Goal: Task Accomplishment & Management: Manage account settings

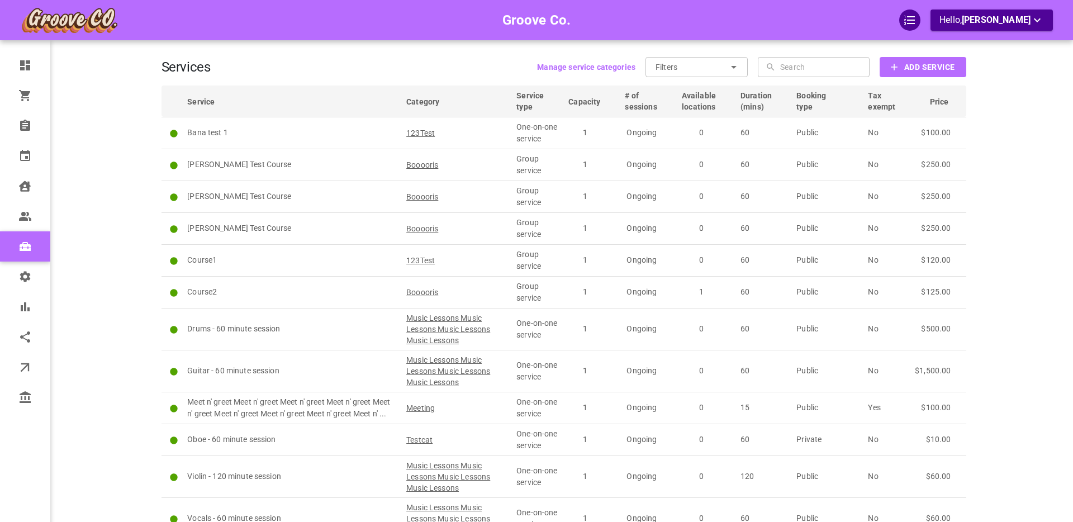
click at [113, 115] on div "Groove Co. Hello, [PERSON_NAME]" at bounding box center [117, 302] width 87 height 570
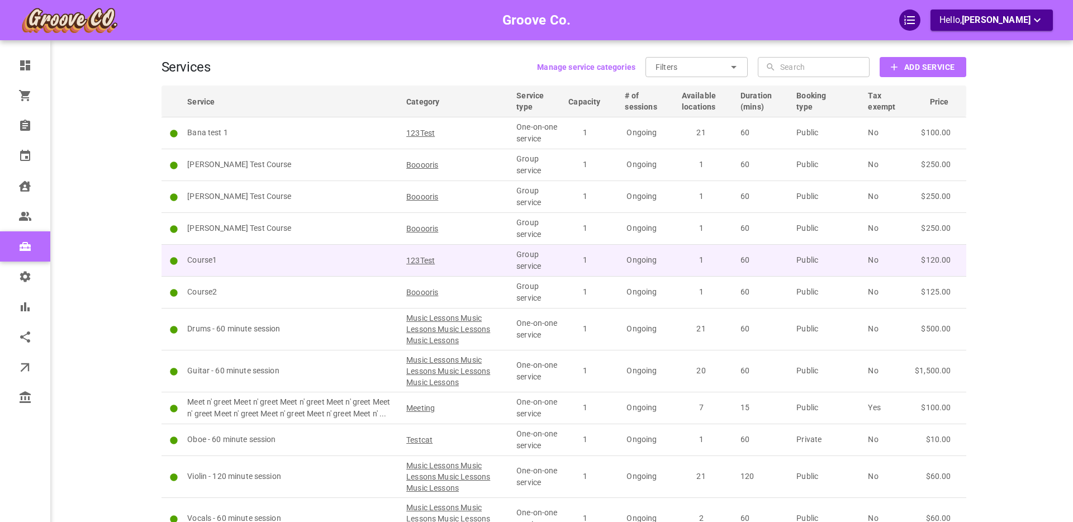
click at [287, 262] on p "Course1" at bounding box center [291, 260] width 209 height 12
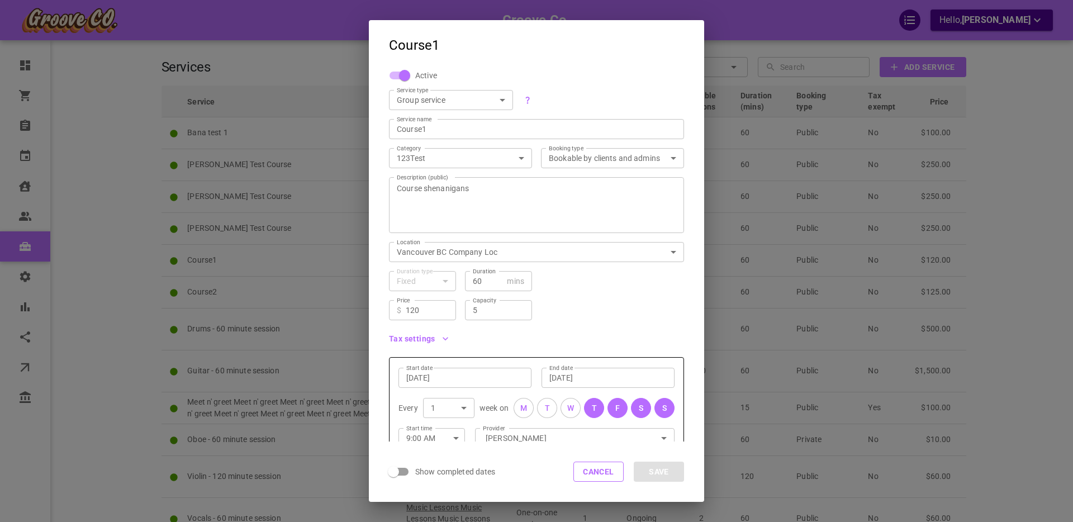
click at [481, 310] on input "5" at bounding box center [498, 310] width 51 height 11
type input "8"
click at [655, 469] on button "Save" at bounding box center [659, 472] width 50 height 20
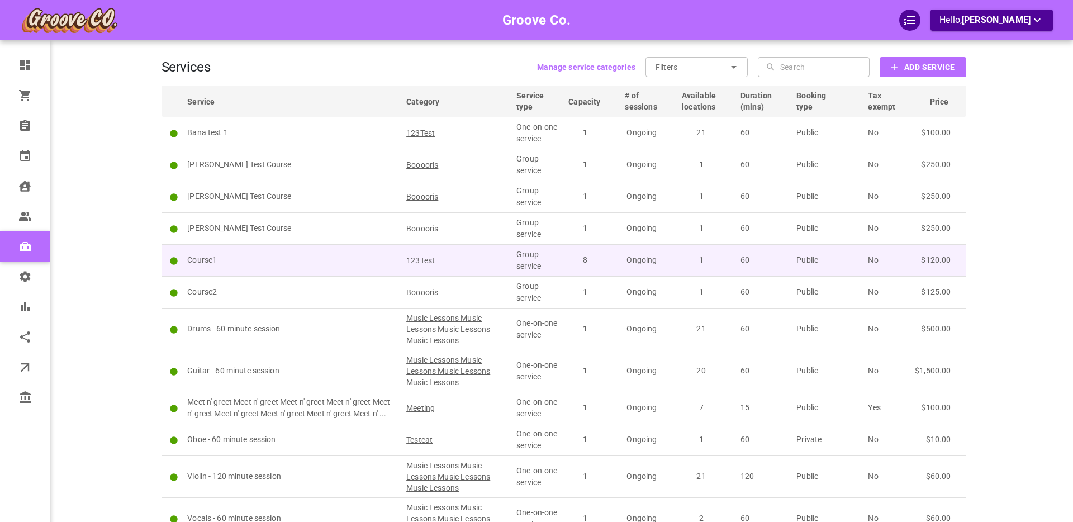
click at [204, 259] on p "Course1" at bounding box center [291, 260] width 209 height 12
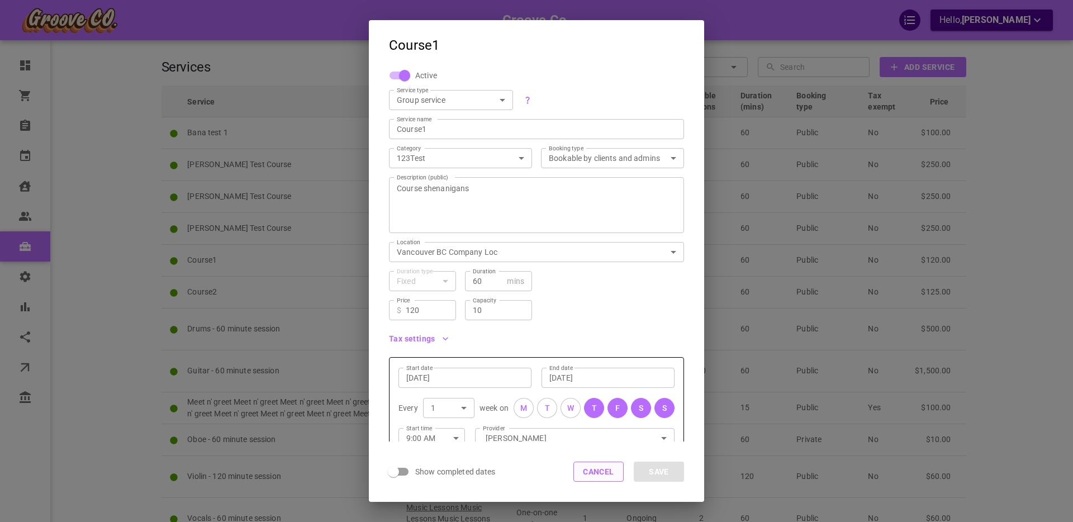
click at [583, 470] on button "Cancel" at bounding box center [599, 472] width 50 height 20
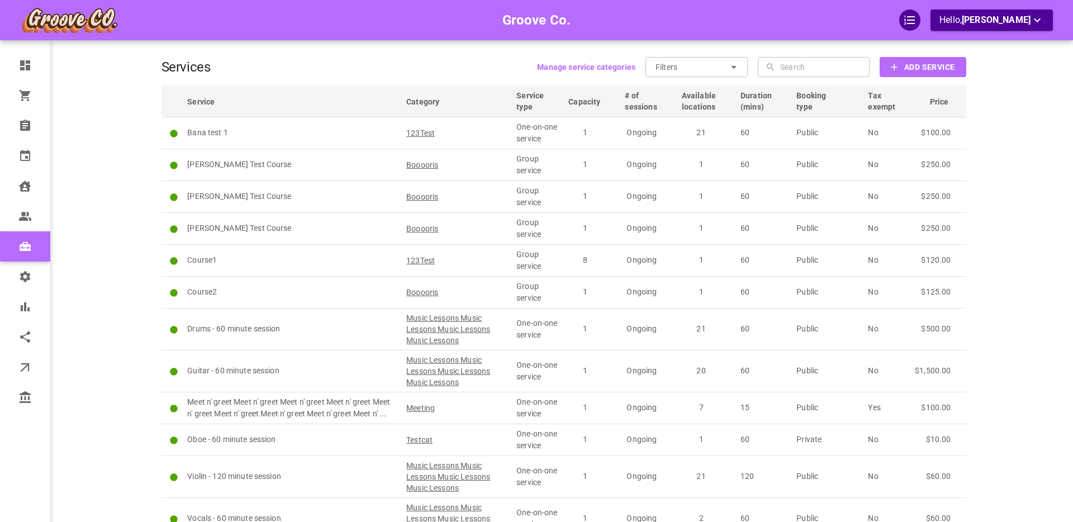
click at [121, 278] on div "Groove Co. Hello, [PERSON_NAME]" at bounding box center [117, 302] width 87 height 570
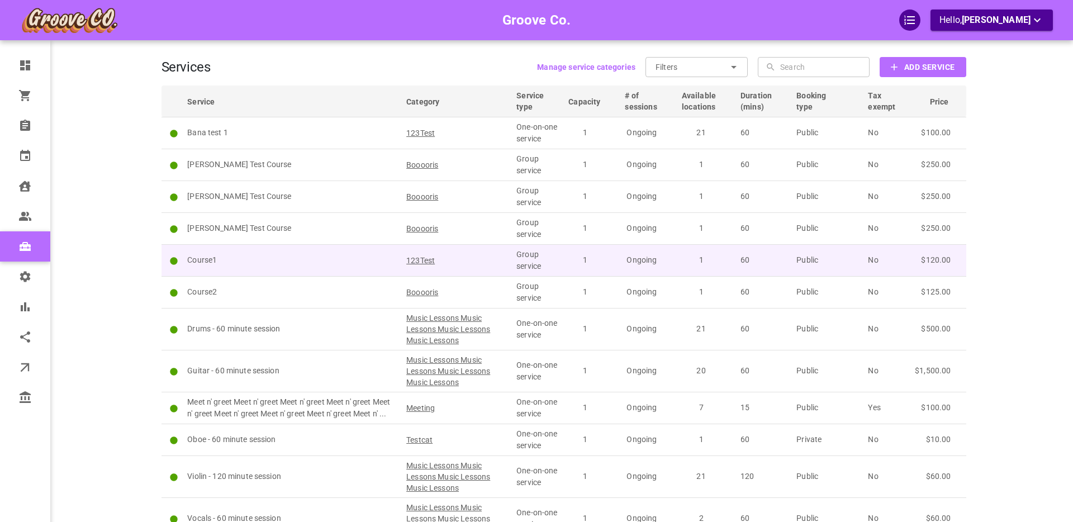
click at [200, 262] on p "Course1" at bounding box center [291, 260] width 209 height 12
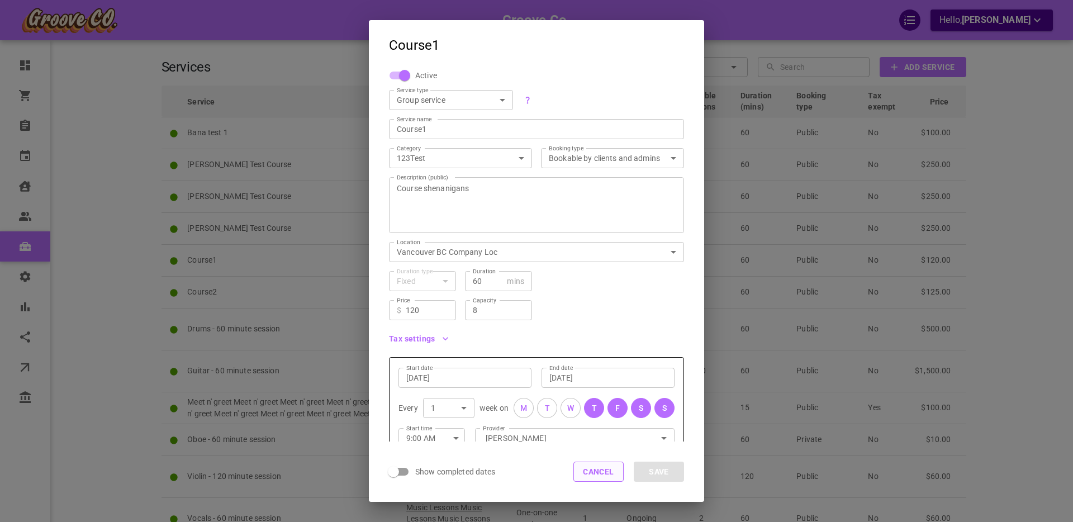
click at [605, 474] on button "Cancel" at bounding box center [599, 472] width 50 height 20
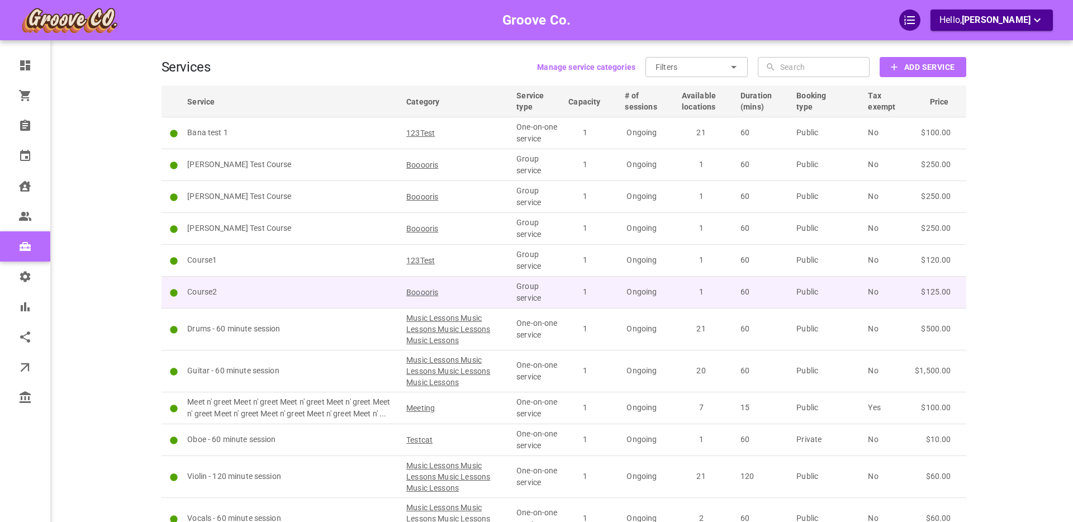
click at [202, 292] on p "Course2" at bounding box center [291, 292] width 209 height 12
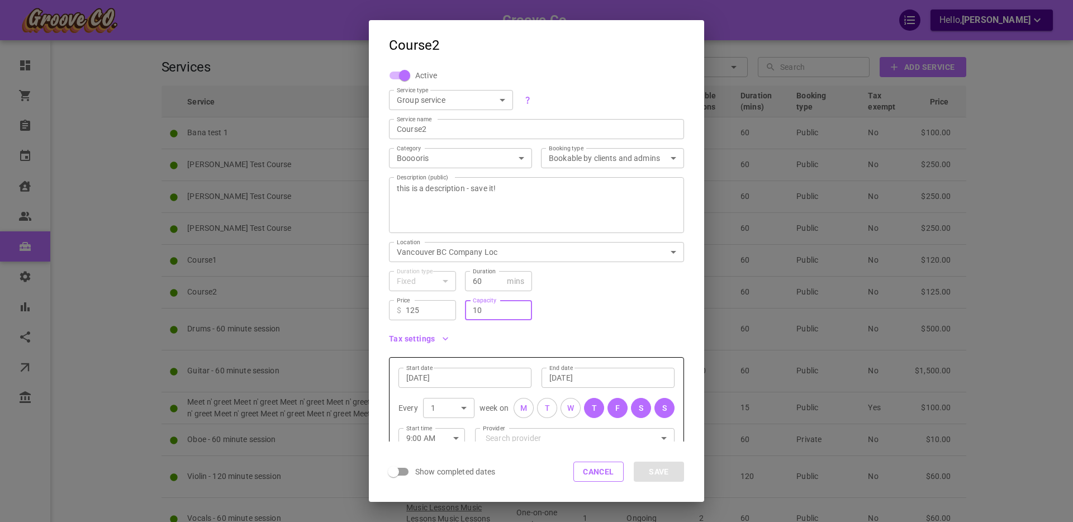
click at [478, 307] on input "10" at bounding box center [498, 310] width 51 height 11
type input "5"
click at [582, 320] on div "Tax settings" at bounding box center [532, 334] width 304 height 28
click at [600, 470] on button "Cancel" at bounding box center [599, 472] width 50 height 20
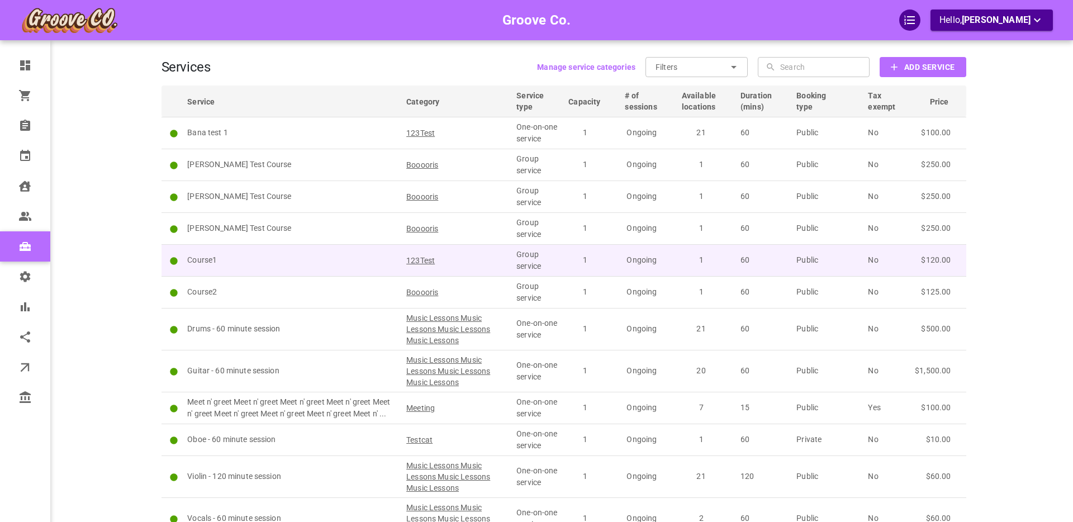
click at [218, 255] on p "Course1" at bounding box center [291, 260] width 209 height 12
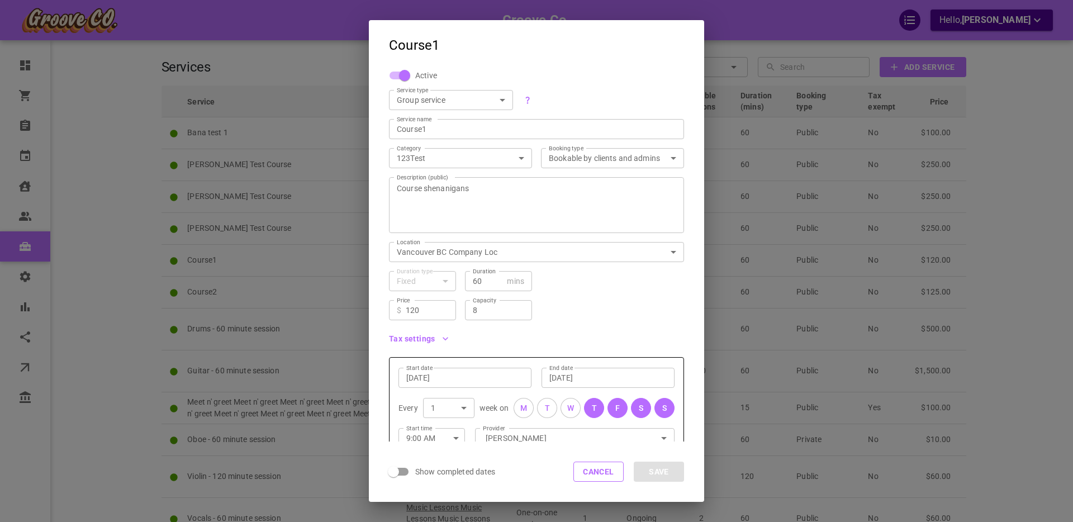
click at [489, 311] on input "8" at bounding box center [498, 310] width 51 height 11
type input "8"
type input "16"
drag, startPoint x: 617, startPoint y: 330, endPoint x: 630, endPoint y: 343, distance: 18.2
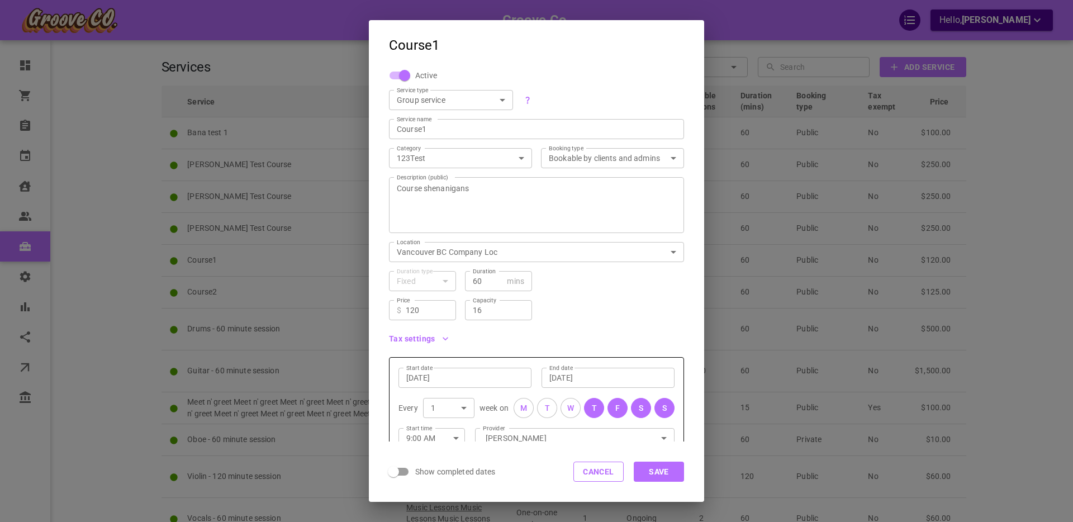
click at [619, 330] on div "Tax settings" at bounding box center [532, 334] width 304 height 28
click at [659, 475] on button "Save" at bounding box center [659, 472] width 50 height 20
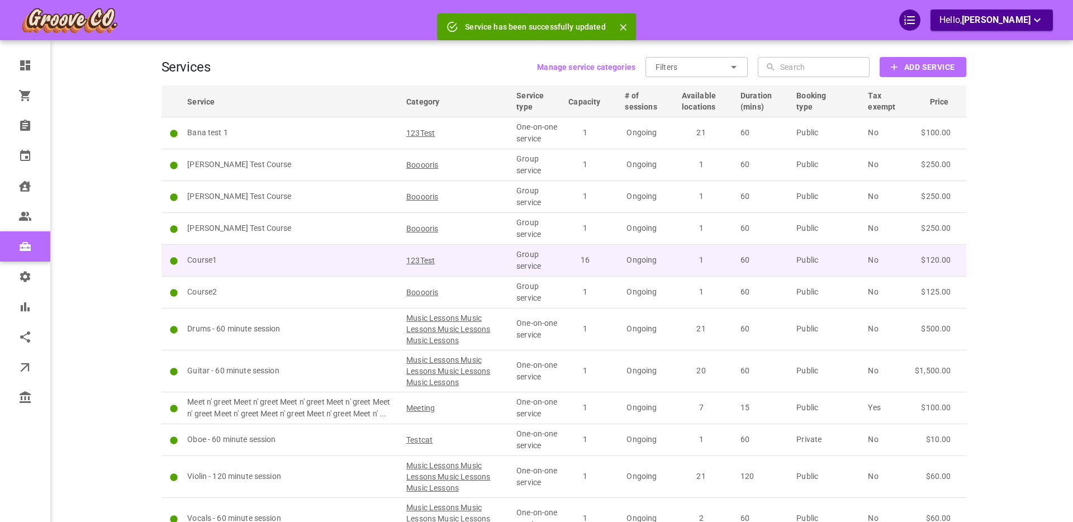
click at [201, 259] on p "Course1" at bounding box center [291, 260] width 209 height 12
